Goal: Task Accomplishment & Management: Complete application form

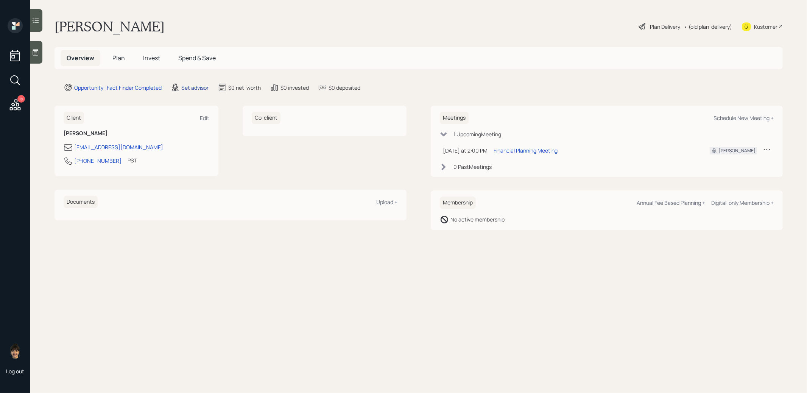
click at [193, 86] on div "Set advisor" at bounding box center [194, 88] width 27 height 8
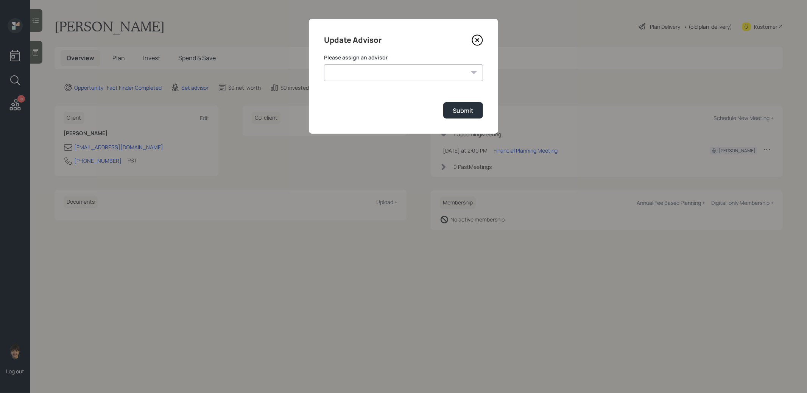
click at [415, 73] on select "[PERSON_NAME] [PERSON_NAME] [PERSON_NAME] [PERSON_NAME] End [PERSON_NAME] [PERS…" at bounding box center [403, 72] width 159 height 17
select select "8b79112e-3cfb-44f9-89e7-15267fe946c1"
click at [324, 64] on select "James DiStasi Robby Grisanti Jonah Coleman Tyler End Treva Nostdahl Eric Schwar…" at bounding box center [403, 72] width 159 height 17
click at [465, 110] on div "Submit" at bounding box center [463, 110] width 21 height 8
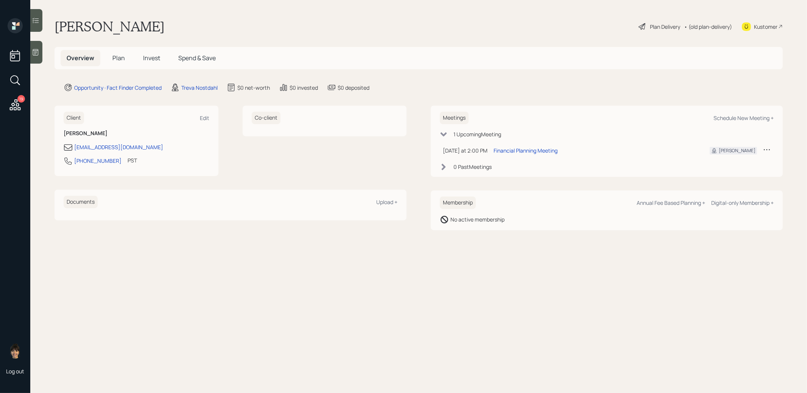
click at [36, 53] on icon at bounding box center [36, 52] width 8 height 8
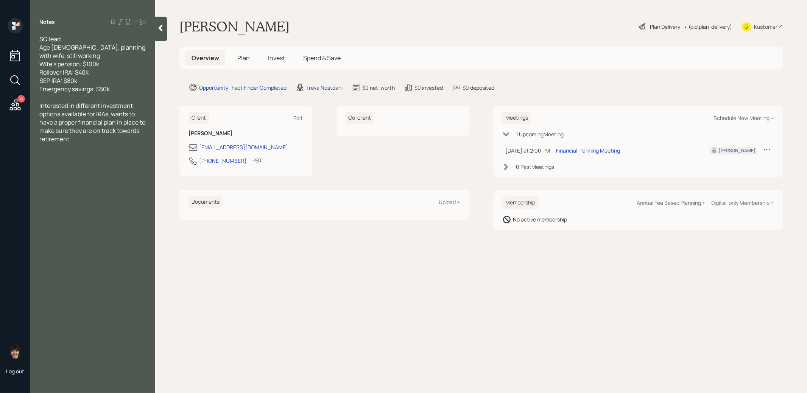
click at [239, 59] on span "Plan" at bounding box center [243, 58] width 12 height 8
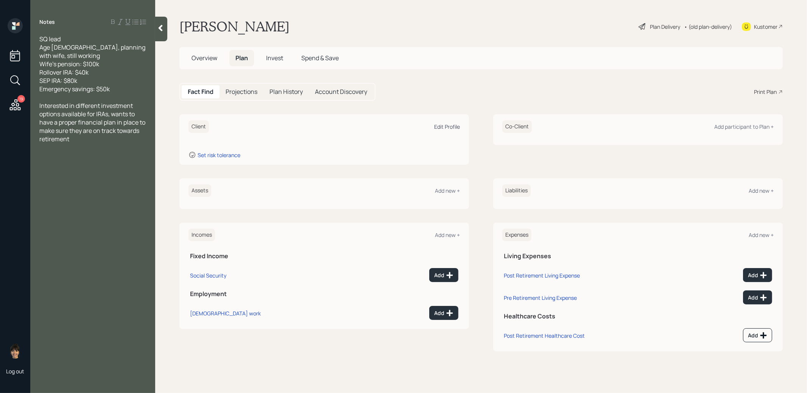
click at [443, 128] on div "Edit Profile" at bounding box center [447, 126] width 26 height 7
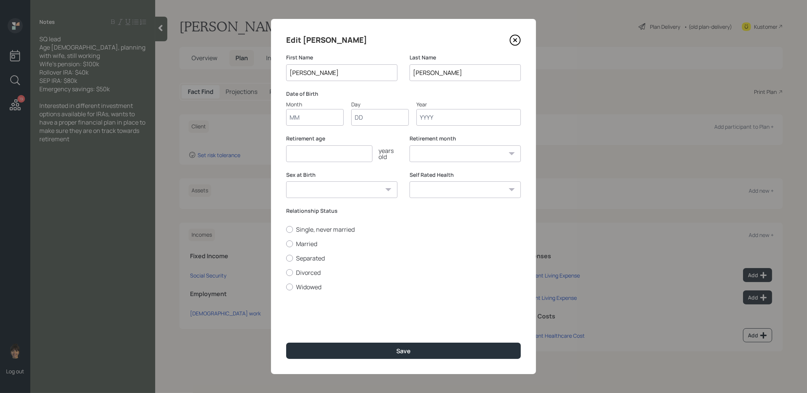
click at [321, 118] on input "Month" at bounding box center [315, 117] width 58 height 17
type input "01"
type input "1975"
select select "1"
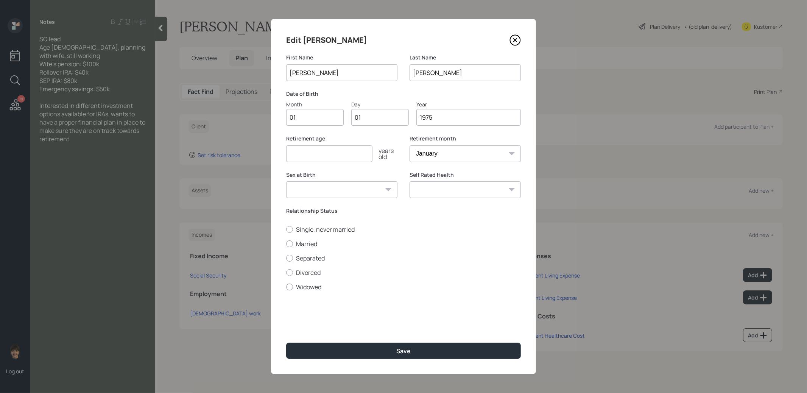
type input "1975"
click at [299, 154] on input "number" at bounding box center [329, 153] width 86 height 17
type input "67"
click at [286, 241] on label "Married" at bounding box center [403, 244] width 235 height 8
click at [286, 243] on input "Married" at bounding box center [286, 243] width 0 height 0
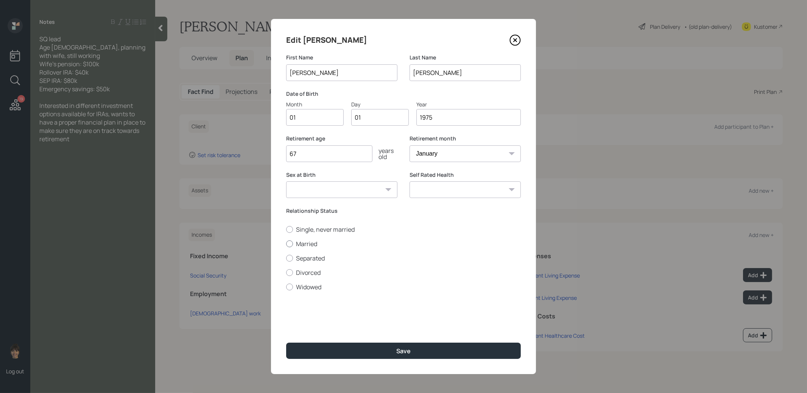
radio input "true"
click at [328, 354] on button "Save" at bounding box center [403, 350] width 235 height 16
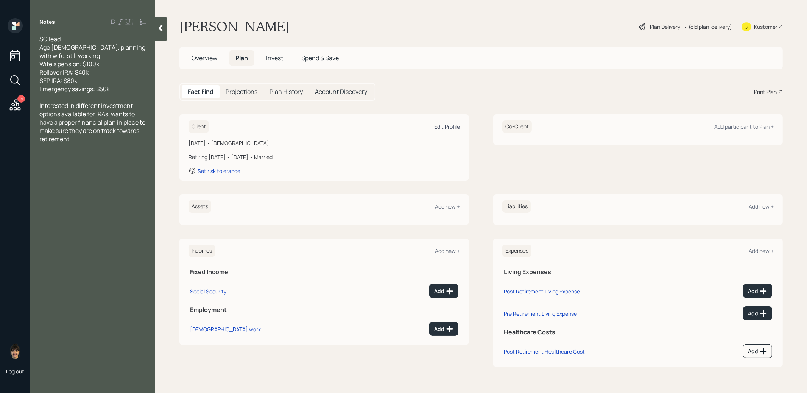
click at [445, 125] on div "Edit Profile" at bounding box center [447, 126] width 26 height 7
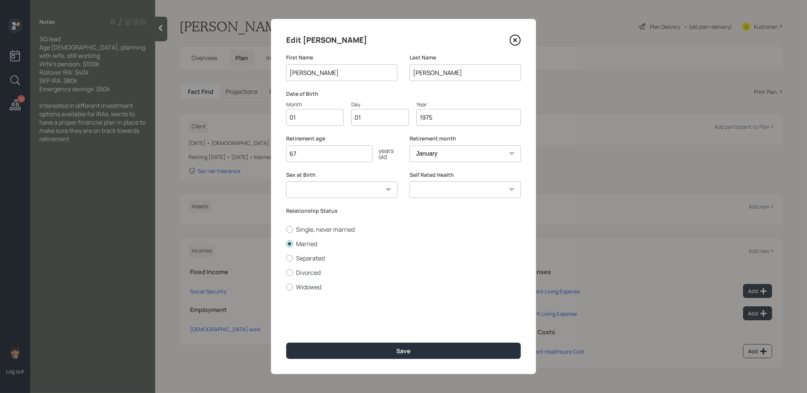
click at [436, 118] on input "1975" at bounding box center [468, 117] width 104 height 17
type input "1980"
click at [394, 351] on button "Save" at bounding box center [403, 350] width 235 height 16
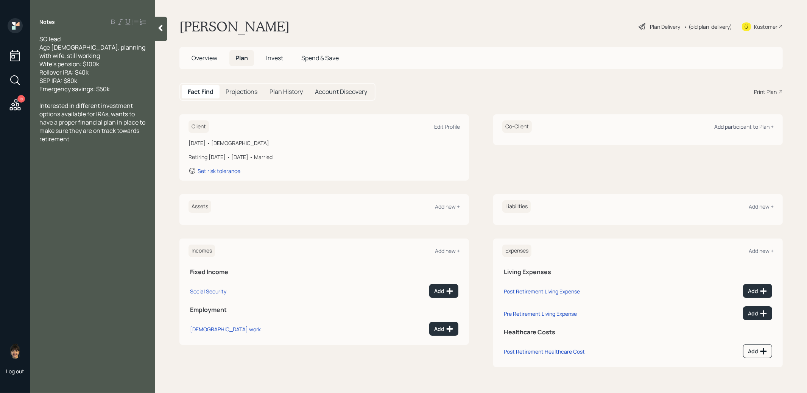
click at [730, 128] on div "Add participant to Plan +" at bounding box center [743, 126] width 59 height 7
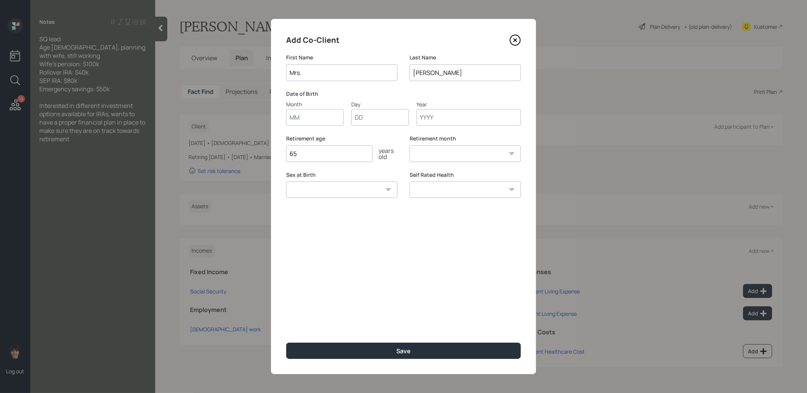
type input "Mrs."
click at [319, 119] on input "Month" at bounding box center [315, 117] width 58 height 17
type input "01"
type input "1980"
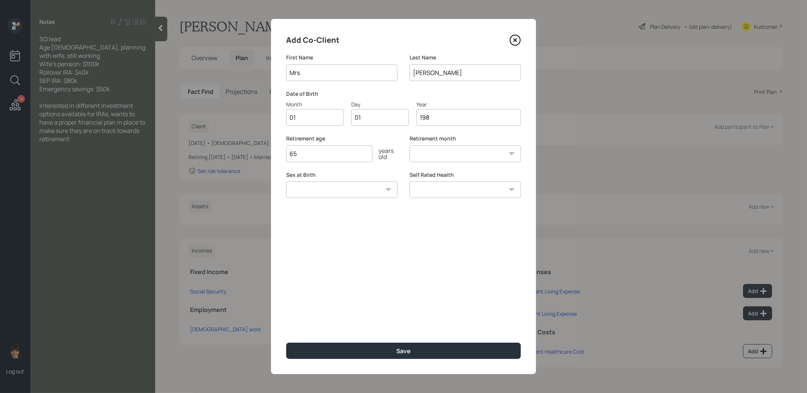
select select "1"
type input "1980"
click at [324, 347] on button "Save" at bounding box center [403, 350] width 235 height 16
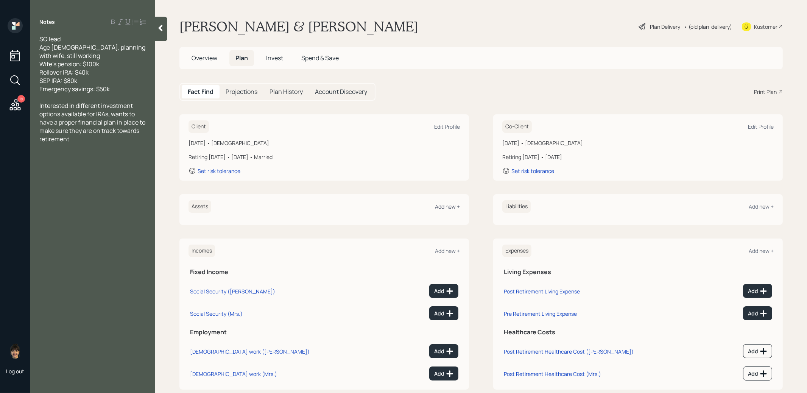
click at [451, 206] on div "Add new +" at bounding box center [447, 206] width 25 height 7
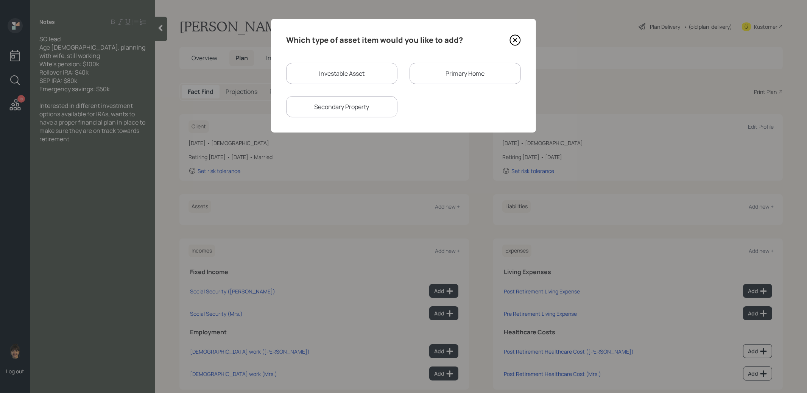
click at [366, 72] on div "Investable Asset" at bounding box center [341, 73] width 111 height 21
select select "taxable"
select select "balanced"
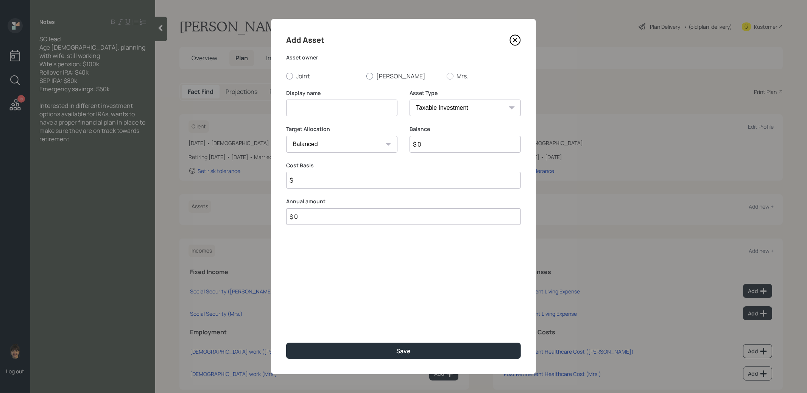
click at [369, 76] on div at bounding box center [369, 76] width 7 height 7
click at [366, 76] on input "Andrew" at bounding box center [366, 76] width 0 height 0
radio input "true"
click at [366, 108] on input at bounding box center [341, 108] width 111 height 17
type input "Rollover IRA"
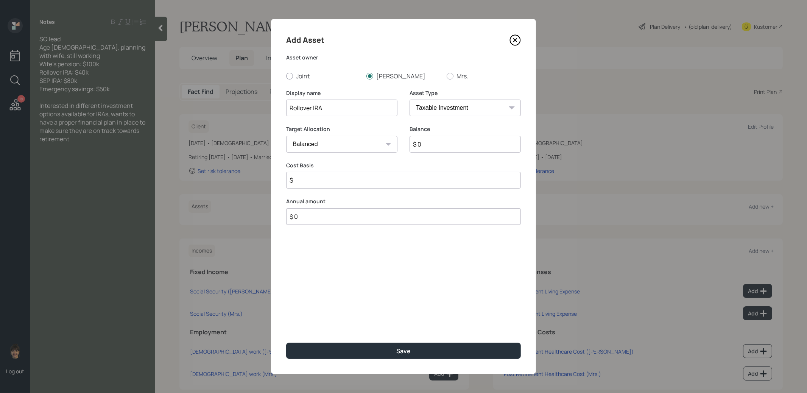
click at [447, 104] on select "SEP IRA IRA Roth IRA 401(k) Roth 401(k) 403(b) Roth 403(b) 457(b) Roth 457(b) H…" at bounding box center [464, 108] width 111 height 17
select select "roth_ira"
click at [409, 100] on select "SEP IRA IRA Roth IRA 401(k) Roth 401(k) 403(b) Roth 403(b) 457(b) Roth 457(b) H…" at bounding box center [464, 108] width 111 height 17
type input "$"
click at [444, 111] on select "SEP IRA IRA Roth IRA 401(k) Roth 401(k) 403(b) Roth 403(b) 457(b) Roth 457(b) H…" at bounding box center [464, 108] width 111 height 17
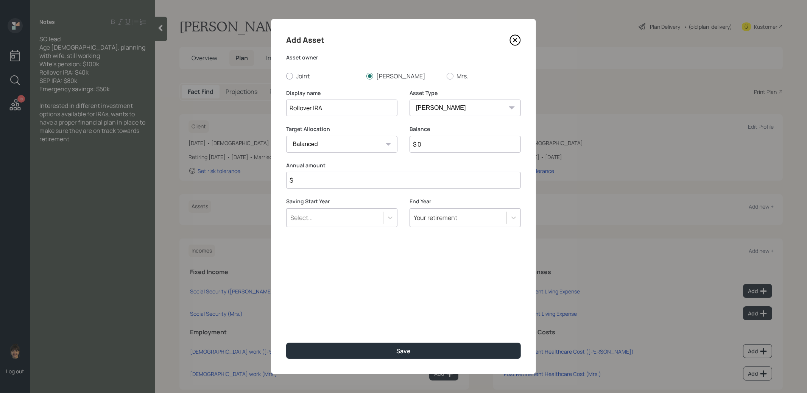
select select "ira"
click at [409, 100] on select "SEP IRA IRA Roth IRA 401(k) Roth 401(k) 403(b) Roth 403(b) 457(b) Roth 457(b) H…" at bounding box center [464, 108] width 111 height 17
click at [434, 149] on input "$ 0" at bounding box center [464, 144] width 111 height 17
type input "$ 40,000"
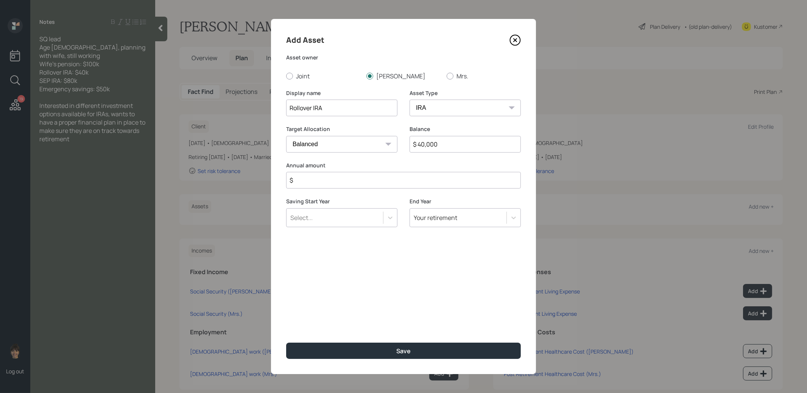
click at [419, 181] on input "$" at bounding box center [403, 180] width 235 height 17
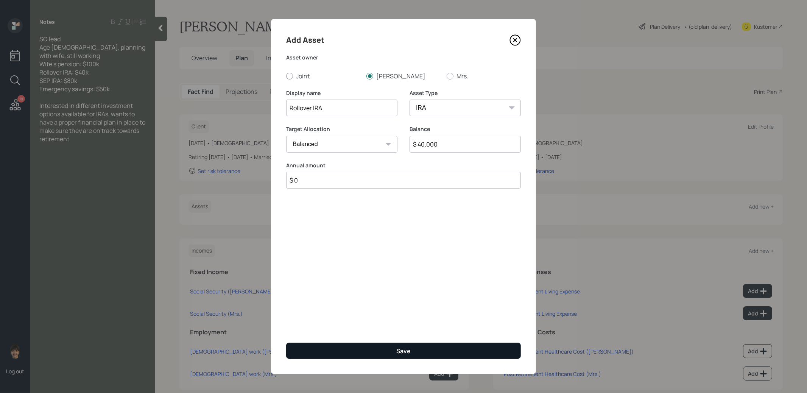
type input "$ 0"
click at [389, 349] on button "Save" at bounding box center [403, 350] width 235 height 16
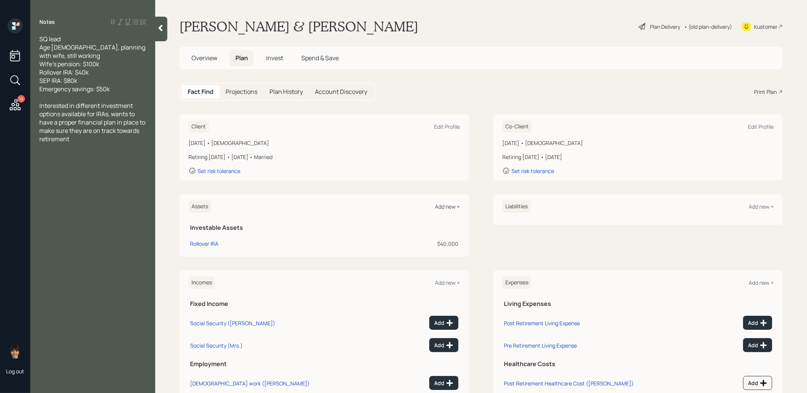
click at [449, 204] on div "Add new +" at bounding box center [447, 206] width 25 height 7
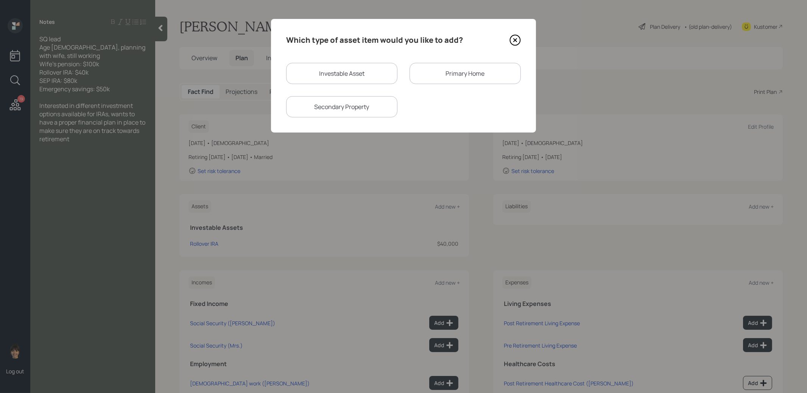
click at [380, 78] on div "Investable Asset" at bounding box center [341, 73] width 111 height 21
select select "taxable"
select select "balanced"
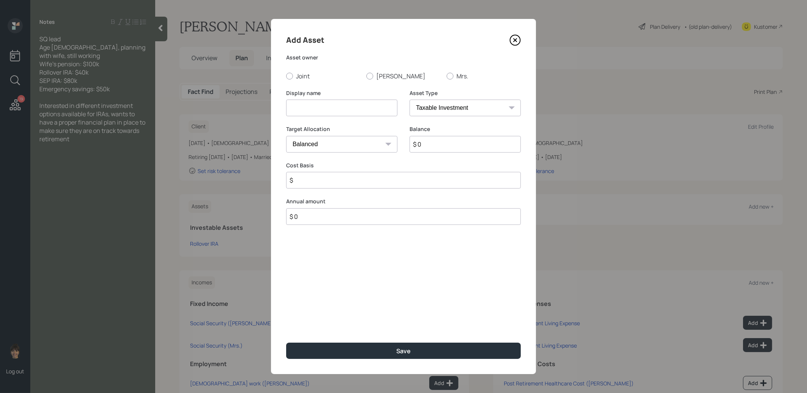
click at [363, 106] on input at bounding box center [341, 108] width 111 height 17
type input "SEP IRA"
click at [458, 145] on input "$ 0" at bounding box center [464, 144] width 111 height 17
type input "$ 80,000"
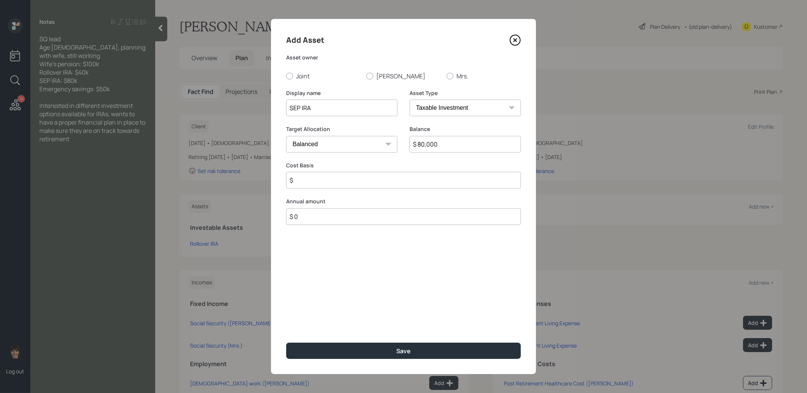
click at [462, 111] on select "SEP IRA IRA Roth IRA 401(k) Roth 401(k) 403(b) Roth 403(b) 457(b) Roth 457(b) H…" at bounding box center [464, 108] width 111 height 17
select select "sep_ira"
click at [409, 100] on select "SEP IRA IRA Roth IRA 401(k) Roth 401(k) 403(b) Roth 403(b) 457(b) Roth 457(b) H…" at bounding box center [464, 108] width 111 height 17
type input "$"
click at [369, 75] on div at bounding box center [369, 76] width 7 height 7
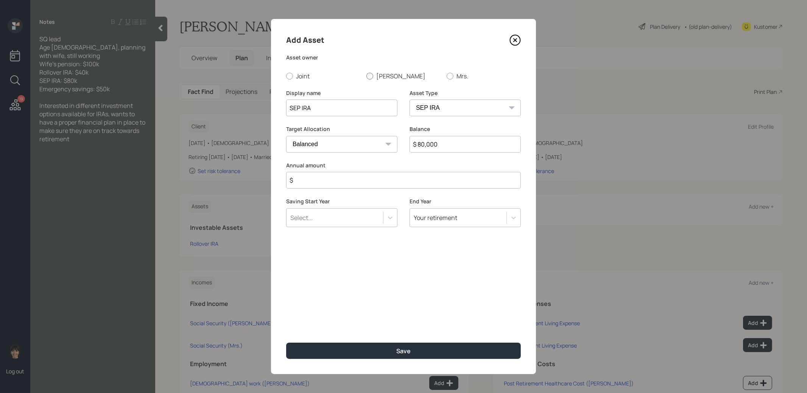
click at [366, 76] on input "Andrew" at bounding box center [366, 76] width 0 height 0
radio input "true"
click at [341, 185] on input "$" at bounding box center [403, 180] width 235 height 17
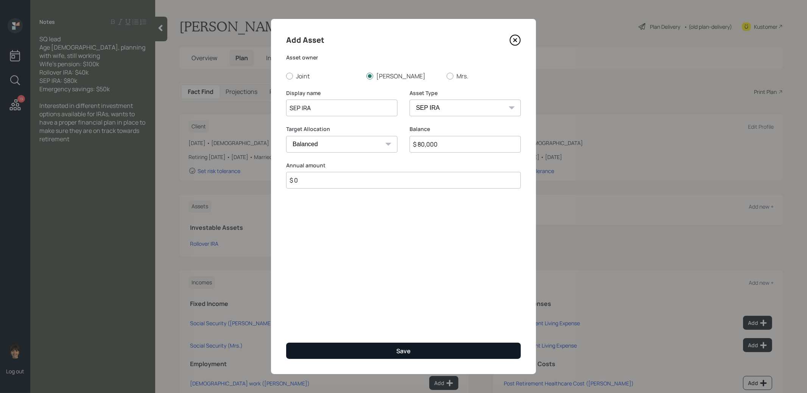
type input "$ 0"
click at [368, 349] on button "Save" at bounding box center [403, 350] width 235 height 16
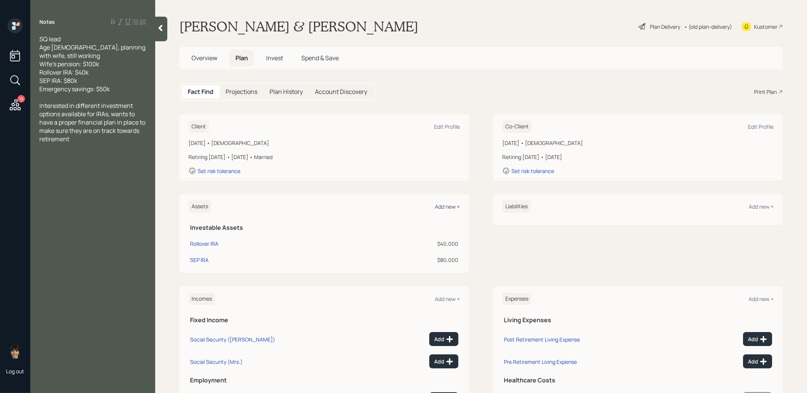
click at [450, 204] on div "Add new +" at bounding box center [447, 206] width 25 height 7
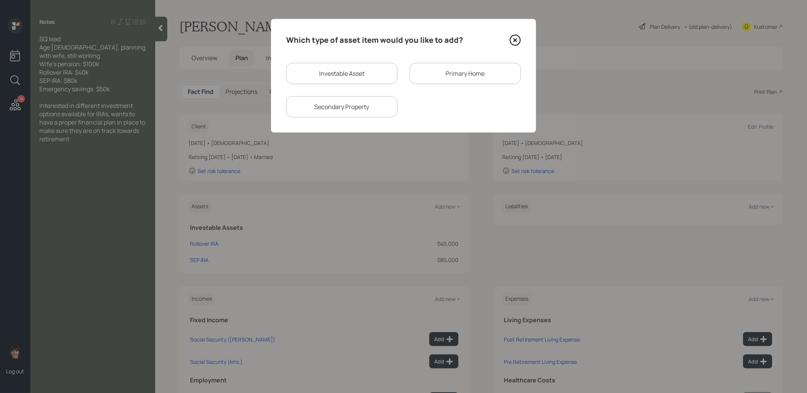
click at [367, 69] on div "Investable Asset" at bounding box center [341, 73] width 111 height 21
select select "taxable"
select select "balanced"
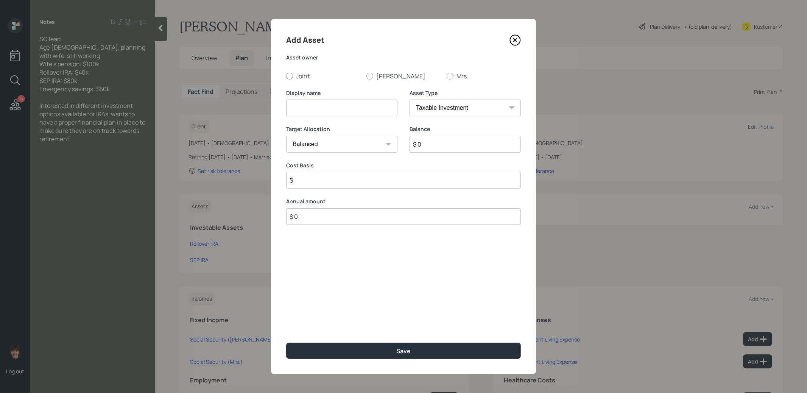
click at [351, 108] on input at bounding box center [341, 108] width 111 height 17
type input "Cash"
click at [371, 76] on div at bounding box center [369, 76] width 7 height 7
click at [366, 76] on input "Andrew" at bounding box center [366, 76] width 0 height 0
radio input "true"
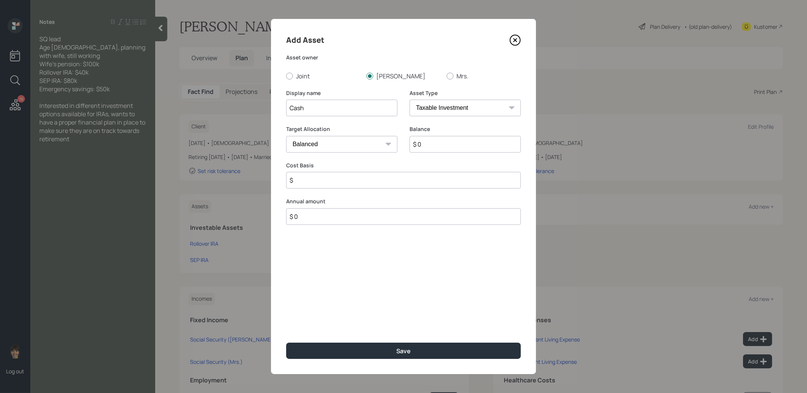
click at [425, 112] on select "SEP IRA IRA Roth IRA 401(k) Roth 401(k) 403(b) Roth 403(b) 457(b) Roth 457(b) H…" at bounding box center [464, 108] width 111 height 17
select select "cash"
click at [409, 100] on select "SEP IRA IRA Roth IRA 401(k) Roth 401(k) 403(b) Roth 403(b) 457(b) Roth 457(b) H…" at bounding box center [464, 108] width 111 height 17
type input "$"
click at [422, 144] on input "$ 0" at bounding box center [403, 144] width 235 height 17
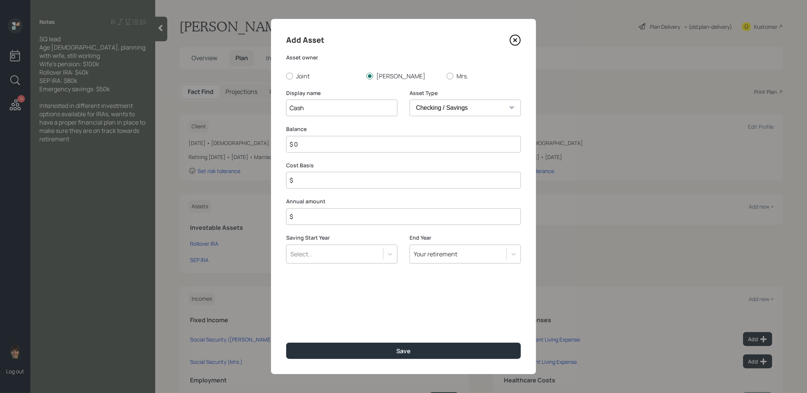
click at [422, 144] on input "$ 0" at bounding box center [403, 144] width 235 height 17
type input "$ 5"
type input "$ 50"
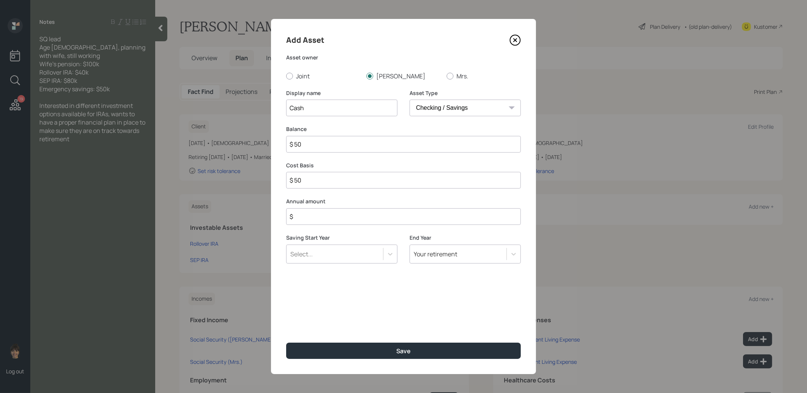
type input "$ 500"
type input "$ 5,000"
type input "$ 50,000"
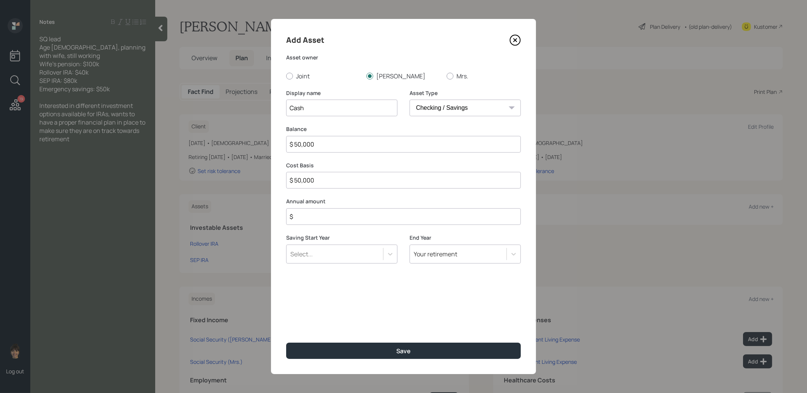
type input "$ 50,000"
click at [409, 221] on input "$" at bounding box center [403, 216] width 235 height 17
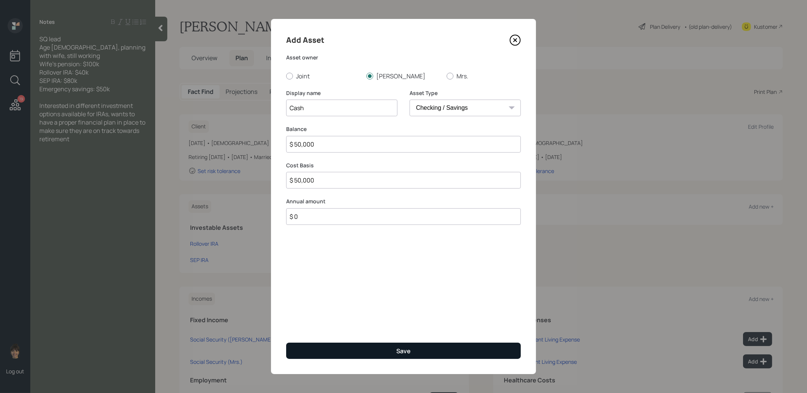
type input "$ 0"
click at [410, 351] on div "Save" at bounding box center [403, 351] width 14 height 8
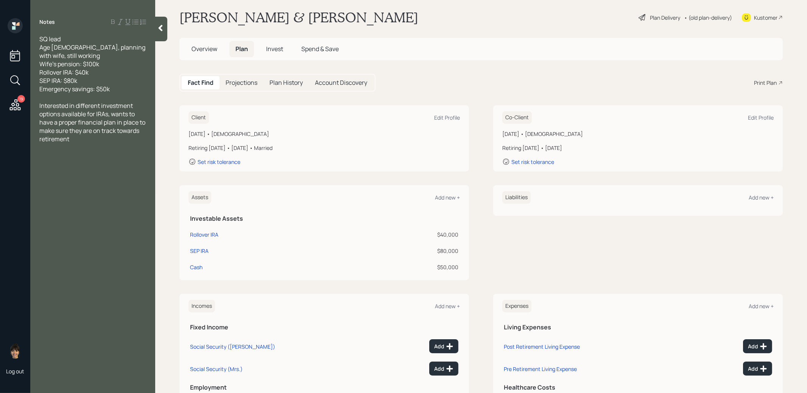
scroll to position [78, 0]
